Goal: Information Seeking & Learning: Learn about a topic

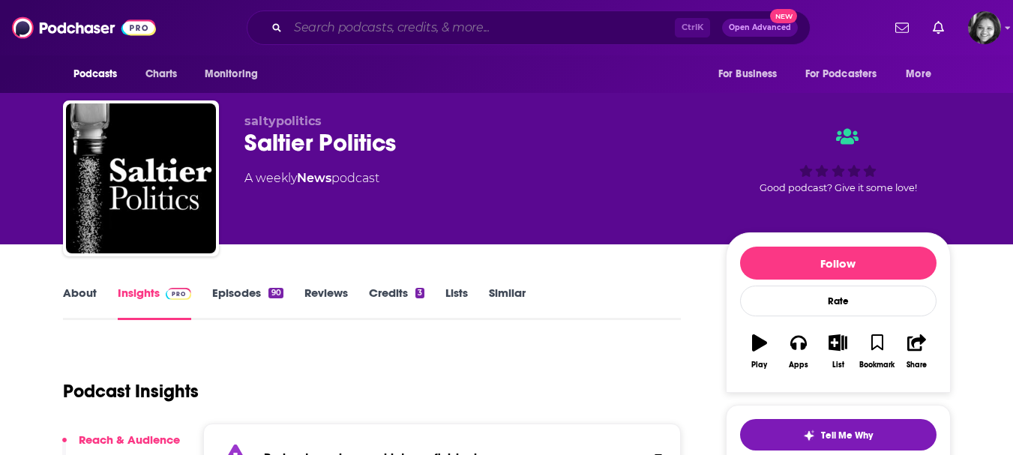
click at [487, 28] on input "Search podcasts, credits, & more..." at bounding box center [481, 28] width 387 height 24
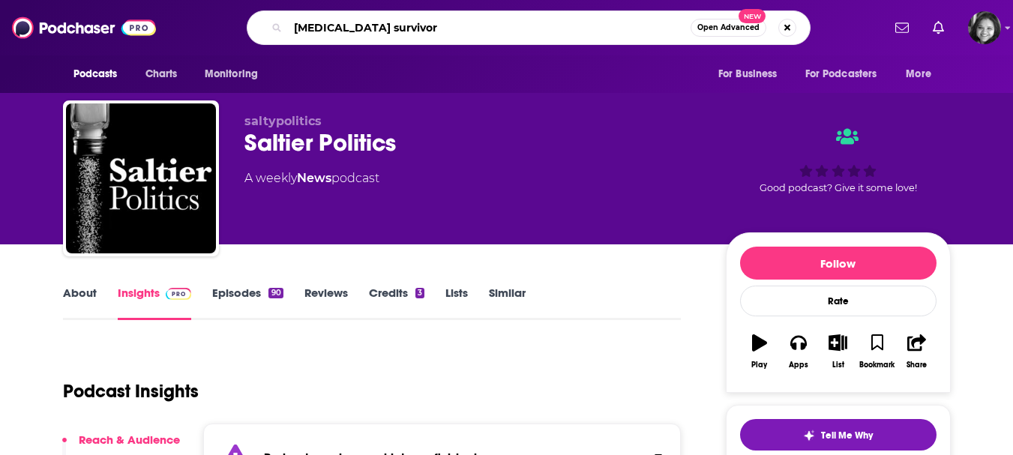
type input "[MEDICAL_DATA] survivors"
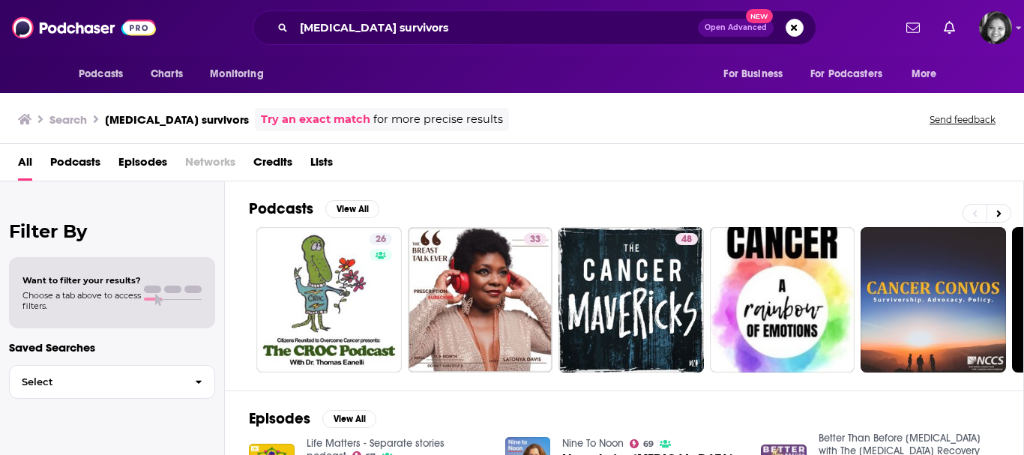
click at [83, 161] on span "Podcasts" at bounding box center [75, 165] width 50 height 31
